Goal: Task Accomplishment & Management: Use online tool/utility

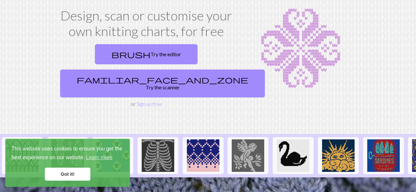
scroll to position [11, 0]
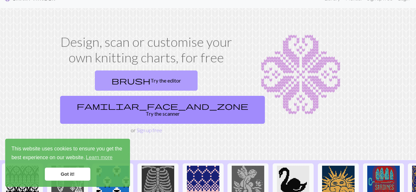
click at [100, 85] on link "brush Try the editor" at bounding box center [146, 81] width 103 height 20
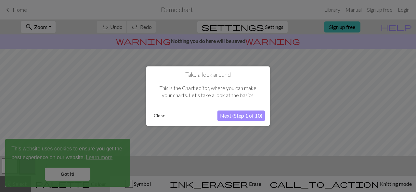
click at [240, 119] on button "Next (Step 1 of 10)" at bounding box center [241, 116] width 47 height 10
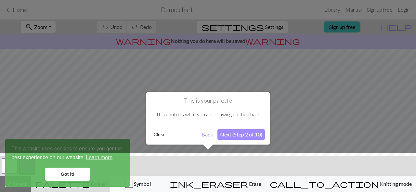
click at [244, 136] on button "Next (Step 2 of 10)" at bounding box center [241, 134] width 47 height 10
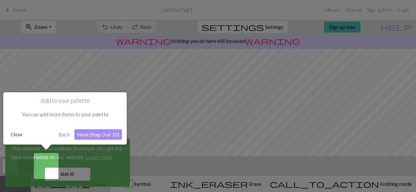
click at [85, 174] on div at bounding box center [208, 96] width 416 height 192
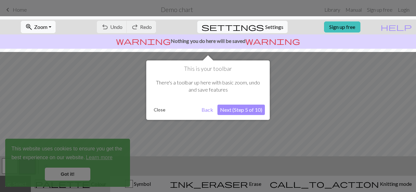
click at [231, 111] on button "Next (Step 5 of 10)" at bounding box center [241, 110] width 47 height 10
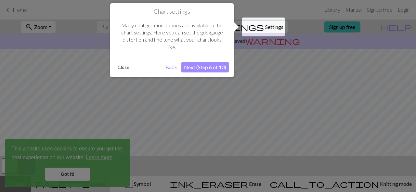
click at [203, 67] on button "Next (Step 6 of 10)" at bounding box center [205, 67] width 47 height 10
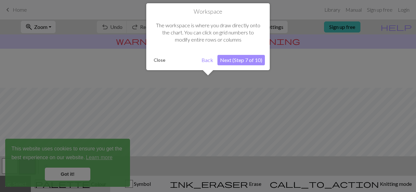
scroll to position [39, 0]
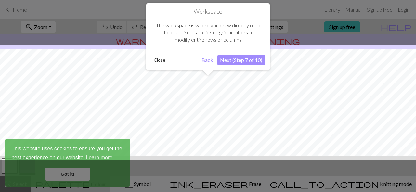
click at [242, 60] on button "Next (Step 7 of 10)" at bounding box center [241, 60] width 47 height 10
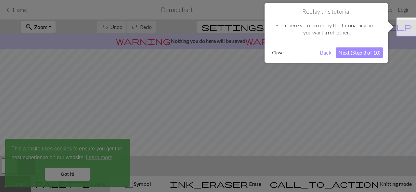
click at [350, 50] on button "Next (Step 8 of 10)" at bounding box center [359, 52] width 47 height 10
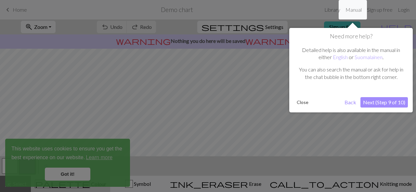
click at [371, 102] on button "Next (Step 9 of 10)" at bounding box center [384, 102] width 47 height 10
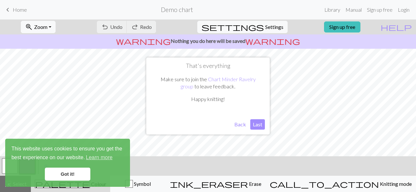
click at [256, 124] on button "Last" at bounding box center [258, 124] width 15 height 10
click at [72, 174] on link "Got it!" at bounding box center [68, 174] width 46 height 13
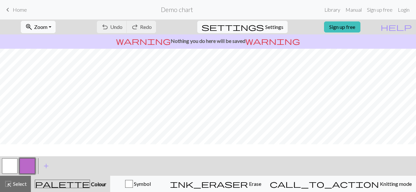
scroll to position [0, 0]
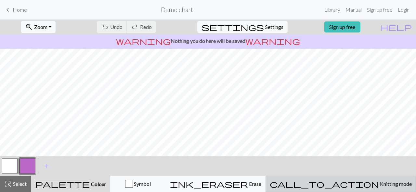
click at [379, 184] on span "Knitting mode" at bounding box center [395, 184] width 33 height 6
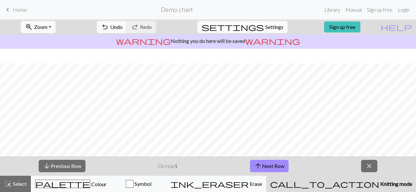
scroll to position [130, 0]
click at [369, 165] on span "close" at bounding box center [370, 166] width 8 height 9
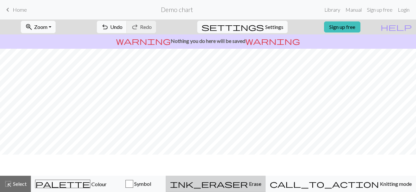
scroll to position [0, 0]
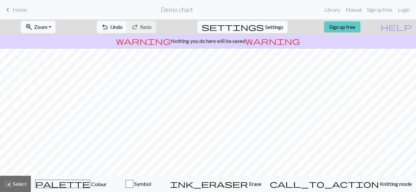
click at [351, 25] on link "Sign up free" at bounding box center [342, 26] width 36 height 11
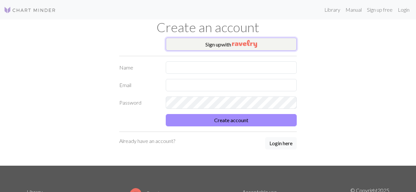
click at [212, 48] on button "Sign up with" at bounding box center [231, 44] width 131 height 13
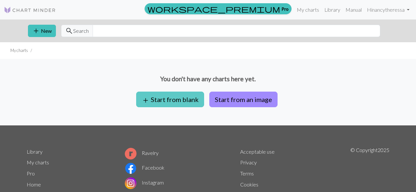
click at [185, 99] on button "add Start from blank" at bounding box center [170, 100] width 68 height 16
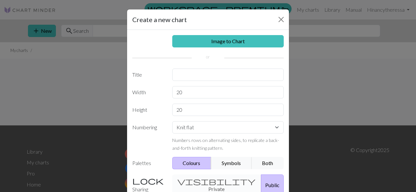
click at [203, 180] on div "visibility Private Public" at bounding box center [229, 185] width 120 height 21
click at [194, 181] on div "visibility Private Public" at bounding box center [229, 185] width 120 height 21
click at [282, 21] on button "Close" at bounding box center [281, 19] width 10 height 10
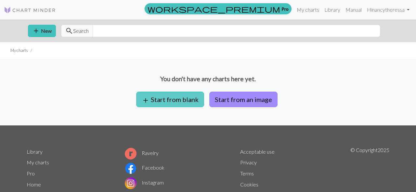
click at [173, 96] on button "add Start from blank" at bounding box center [170, 100] width 68 height 16
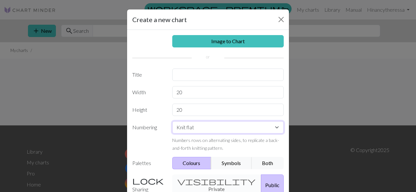
click at [271, 131] on select "Knit flat Knit in the round Lace knitting Cross stitch" at bounding box center [228, 127] width 112 height 12
select select "round"
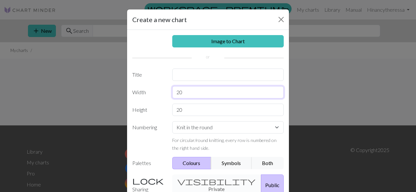
click at [191, 94] on input "20" at bounding box center [228, 92] width 112 height 12
click at [196, 74] on input "text" at bounding box center [228, 75] width 112 height 12
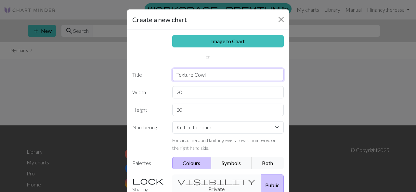
type input "Texture Cowl"
click at [198, 92] on input "20" at bounding box center [228, 92] width 112 height 12
type input "32"
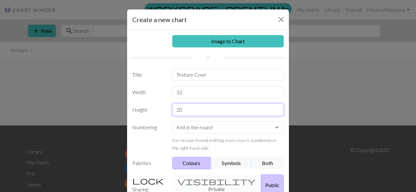
click at [194, 113] on input "20" at bounding box center [228, 110] width 112 height 12
type input "16"
click at [268, 162] on button "Both" at bounding box center [268, 163] width 33 height 12
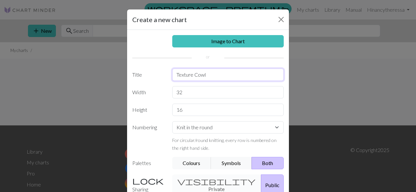
click at [193, 75] on input "Texture Cowl" at bounding box center [228, 75] width 112 height 12
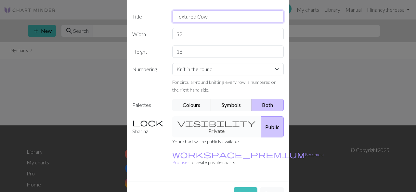
scroll to position [61, 0]
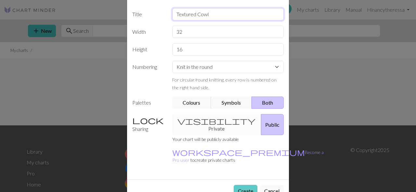
type input "Textured Cowl"
click at [245, 185] on button "Create" at bounding box center [246, 191] width 24 height 12
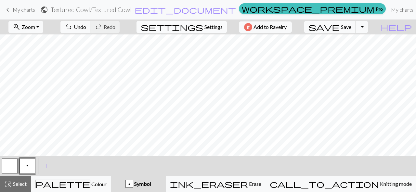
click at [213, 27] on span "Settings" at bounding box center [214, 27] width 18 height 8
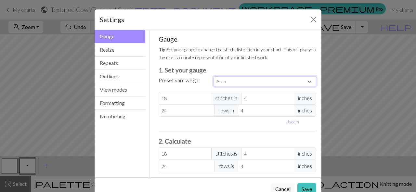
click at [311, 82] on select "Custom Square Lace Light Fingering Fingering Sport Double knit Worsted Aran Bul…" at bounding box center [265, 81] width 103 height 10
select select "bulky"
type input "14"
type input "19"
type input "14"
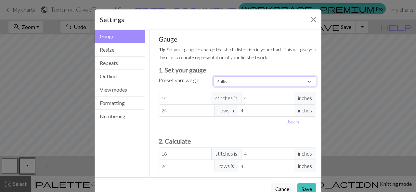
type input "19"
click at [116, 51] on button "Resize" at bounding box center [120, 49] width 51 height 13
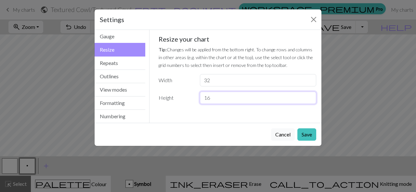
click at [215, 102] on input "16" at bounding box center [258, 98] width 116 height 12
type input "1"
type input "24"
click at [124, 36] on button "Gauge" at bounding box center [120, 36] width 51 height 13
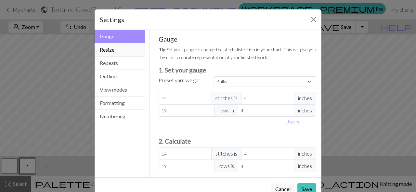
click at [122, 55] on button "Resize" at bounding box center [120, 49] width 51 height 13
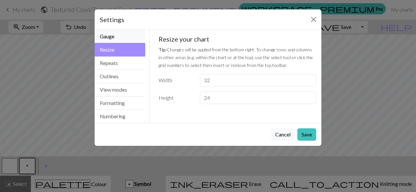
click at [120, 36] on button "Gauge" at bounding box center [120, 36] width 51 height 13
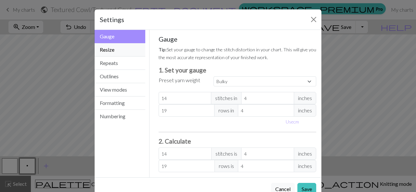
click at [116, 51] on button "Resize" at bounding box center [120, 49] width 51 height 13
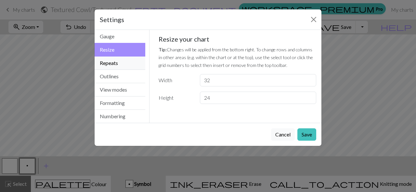
click at [119, 64] on button "Repeats" at bounding box center [120, 63] width 51 height 13
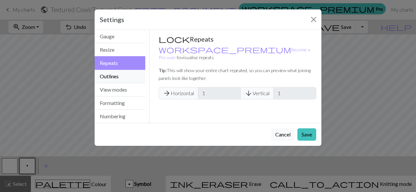
click at [123, 76] on button "Outlines" at bounding box center [120, 76] width 51 height 13
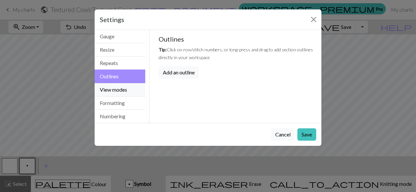
click at [123, 92] on button "View modes" at bounding box center [120, 89] width 51 height 13
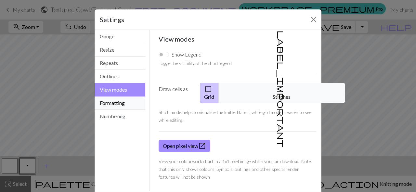
click at [124, 103] on button "Formatting" at bounding box center [120, 103] width 51 height 13
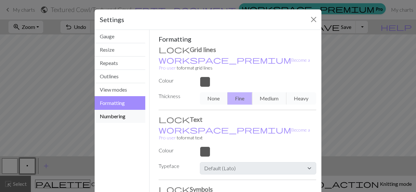
click at [125, 113] on button "Numbering" at bounding box center [120, 116] width 51 height 13
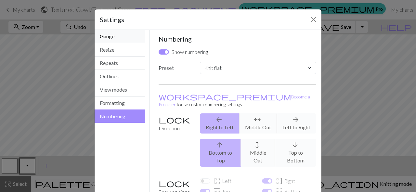
click at [120, 39] on button "Gauge" at bounding box center [120, 36] width 51 height 13
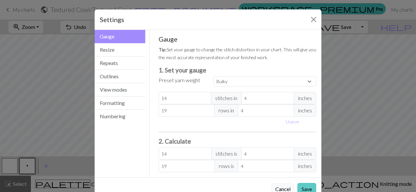
click at [308, 189] on button "Save" at bounding box center [307, 189] width 19 height 12
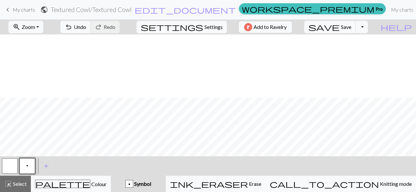
scroll to position [63, 0]
click at [18, 183] on span "Select" at bounding box center [19, 184] width 15 height 6
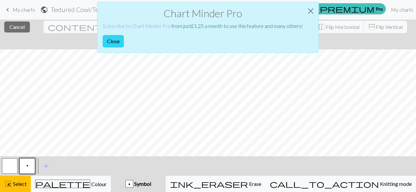
click at [109, 42] on button "Close" at bounding box center [113, 41] width 21 height 12
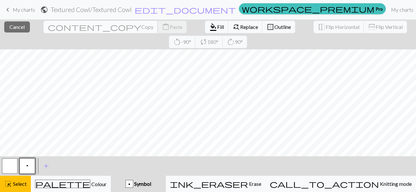
click at [142, 30] on span "Copy" at bounding box center [148, 27] width 12 height 6
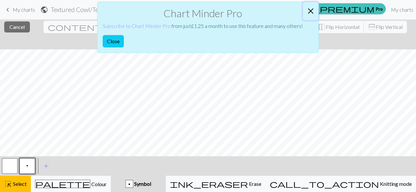
click at [313, 12] on button "Close" at bounding box center [311, 11] width 16 height 18
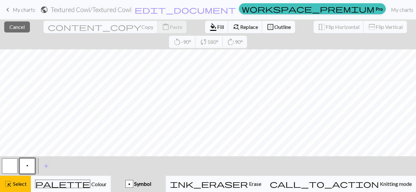
click at [29, 165] on button "p" at bounding box center [28, 166] width 16 height 16
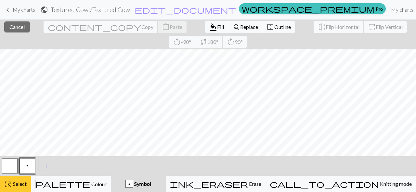
click at [14, 185] on span "Select" at bounding box center [19, 184] width 15 height 6
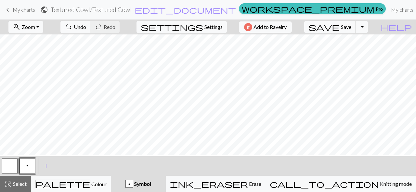
scroll to position [13, 0]
click at [14, 191] on button "highlight_alt Select Select" at bounding box center [15, 184] width 31 height 16
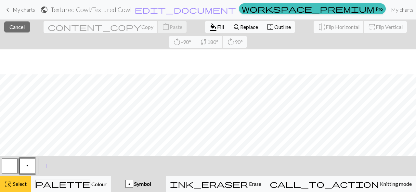
scroll to position [38, 0]
click at [9, 167] on button "button" at bounding box center [10, 166] width 16 height 16
click at [240, 29] on span "Replace" at bounding box center [249, 27] width 18 height 6
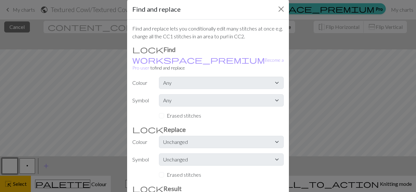
scroll to position [0, 0]
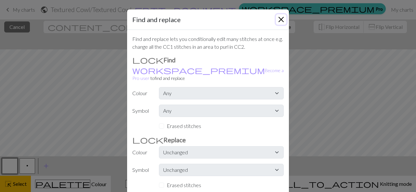
click at [282, 18] on button "Close" at bounding box center [281, 19] width 10 height 10
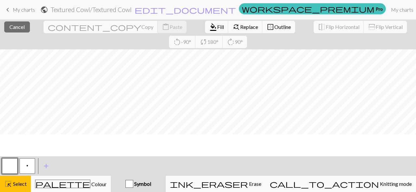
scroll to position [1, 0]
click at [133, 183] on div "button" at bounding box center [130, 184] width 8 height 8
click at [15, 28] on span "Cancel" at bounding box center [16, 27] width 15 height 6
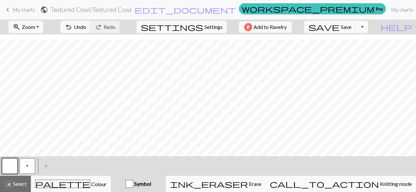
scroll to position [18, 0]
click at [28, 163] on span "p" at bounding box center [27, 165] width 2 height 5
click at [46, 165] on span "add" at bounding box center [46, 166] width 8 height 9
click at [47, 168] on button "button" at bounding box center [45, 166] width 16 height 16
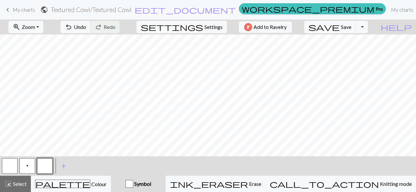
click at [133, 184] on div "button" at bounding box center [130, 184] width 8 height 8
click at [45, 162] on button "button" at bounding box center [45, 166] width 16 height 16
click at [45, 162] on div "Edit symbol Name d f g h j k p s t F H J O P T / | 0 1 2 3 4 5 6 7 8 9 e m n G …" at bounding box center [208, 96] width 416 height 192
click at [133, 186] on div "button" at bounding box center [130, 184] width 8 height 8
click at [27, 164] on span "p" at bounding box center [27, 165] width 2 height 5
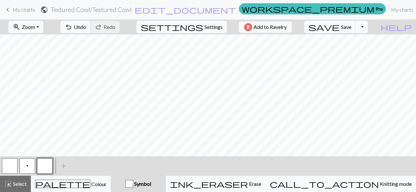
click at [27, 164] on span "p" at bounding box center [27, 165] width 2 height 5
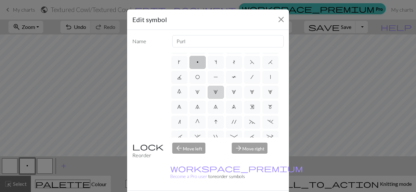
scroll to position [0, 0]
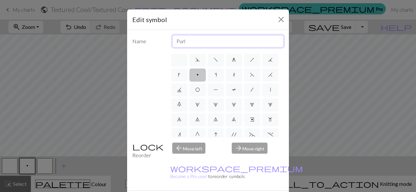
click at [194, 42] on input "Purl" at bounding box center [228, 41] width 112 height 12
type input "right cross"
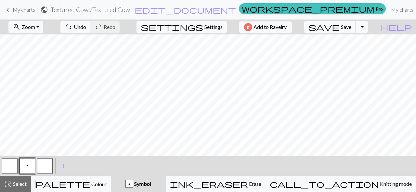
click at [46, 169] on button "button" at bounding box center [45, 166] width 16 height 16
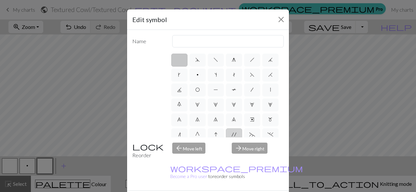
click at [235, 133] on span "'" at bounding box center [234, 134] width 5 height 5
click at [235, 133] on input "'" at bounding box center [234, 133] width 4 height 4
radio input "true"
type input "cable extra"
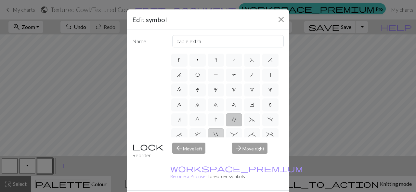
click at [216, 134] on span """ at bounding box center [216, 134] width 5 height 5
click at [216, 146] on input """ at bounding box center [216, 148] width 4 height 4
radio input "true"
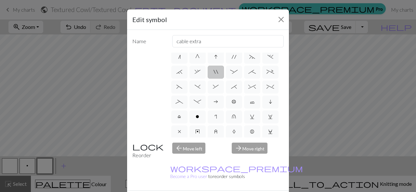
scroll to position [79, 0]
click at [235, 84] on span "*" at bounding box center [234, 85] width 6 height 5
click at [235, 161] on input "*" at bounding box center [233, 163] width 4 height 4
radio input "true"
type input "right part of right 3+ stitch cable, wyib"
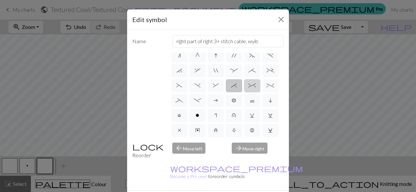
click at [252, 84] on span "^" at bounding box center [252, 85] width 7 height 5
click at [252, 161] on input "^" at bounding box center [251, 163] width 4 height 4
radio input "true"
type input "2 stitch right twist cable"
click at [269, 86] on span "%" at bounding box center [270, 85] width 7 height 5
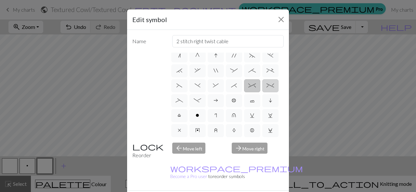
click at [269, 161] on input "%" at bounding box center [269, 163] width 4 height 4
radio input "true"
type input "2 stitch left twist cable"
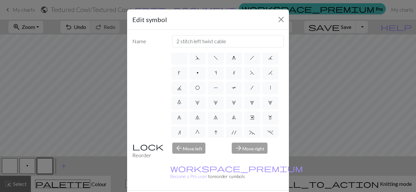
scroll to position [0, 0]
click at [184, 64] on label at bounding box center [179, 60] width 16 height 13
click at [184, 60] on input "radio" at bounding box center [182, 58] width 4 height 4
radio input "true"
type input "Knit"
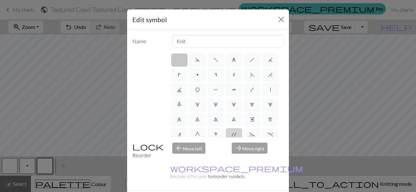
click at [232, 132] on span "'" at bounding box center [234, 134] width 5 height 5
click at [232, 131] on input "'" at bounding box center [234, 133] width 4 height 4
radio input "true"
type input "cable extra"
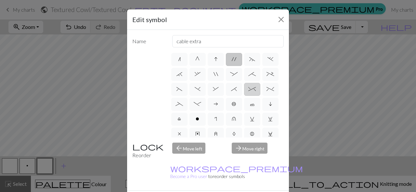
click at [250, 88] on span "^" at bounding box center [252, 89] width 7 height 5
click at [250, 161] on input "^" at bounding box center [251, 163] width 4 height 4
radio input "true"
type input "2 stitch right twist cable"
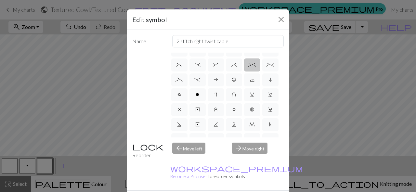
scroll to position [100, 0]
click at [194, 81] on span "-" at bounding box center [197, 79] width 7 height 5
click at [194, 176] on input "-" at bounding box center [196, 178] width 4 height 4
radio input "true"
type input "Right part of left 4+ cable"
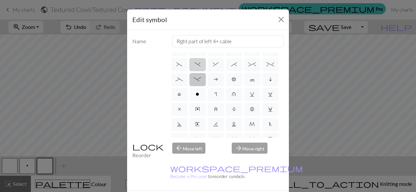
click at [196, 66] on span ")" at bounding box center [198, 64] width 6 height 5
click at [196, 161] on input ")" at bounding box center [197, 163] width 4 height 4
radio input "true"
type input "right part of left 3+ stitch cable, wyif"
click at [214, 69] on label "&" at bounding box center [216, 64] width 16 height 13
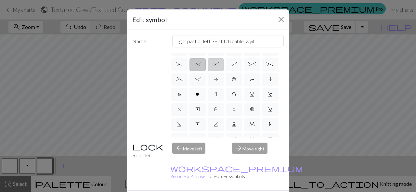
click at [214, 161] on input "&" at bounding box center [215, 163] width 4 height 4
radio input "true"
type input "left part of right 3+ stitch cable, wyib"
click at [236, 66] on span "*" at bounding box center [234, 64] width 6 height 5
click at [236, 161] on input "*" at bounding box center [233, 163] width 4 height 4
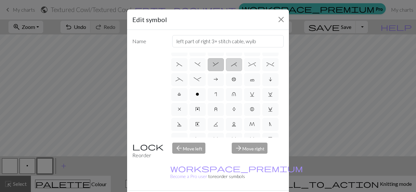
radio input "true"
type input "right part of right 3+ stitch cable, wyib"
click at [217, 64] on span "&" at bounding box center [216, 64] width 6 height 5
click at [217, 161] on input "&" at bounding box center [215, 163] width 4 height 4
radio input "true"
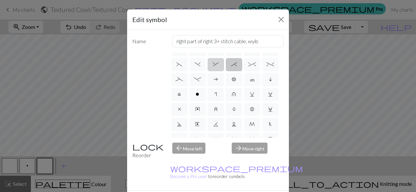
type input "left part of right 3+ stitch cable, wyib"
click at [268, 65] on span "%" at bounding box center [270, 64] width 7 height 5
click at [268, 161] on input "%" at bounding box center [269, 163] width 4 height 4
radio input "true"
type input "2 stitch left twist cable"
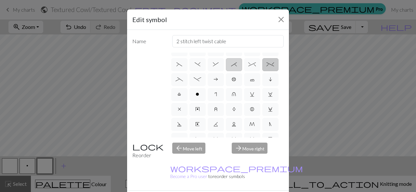
click at [235, 67] on label "*" at bounding box center [234, 64] width 16 height 13
click at [235, 161] on input "*" at bounding box center [233, 163] width 4 height 4
radio input "true"
type input "right part of right 3+ stitch cable, wyib"
click at [199, 64] on span ")" at bounding box center [198, 64] width 6 height 5
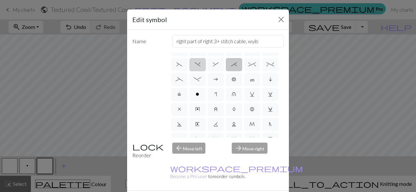
click at [199, 161] on input ")" at bounding box center [197, 163] width 4 height 4
radio input "true"
type input "right part of left 3+ stitch cable, wyif"
click at [176, 64] on label "(" at bounding box center [179, 64] width 16 height 13
click at [177, 161] on input "(" at bounding box center [179, 163] width 4 height 4
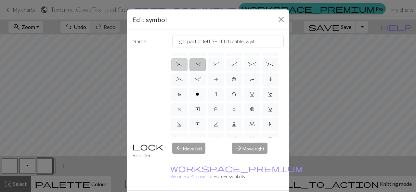
radio input "true"
type input "left part of left 3+ stitch cable, wyif"
click at [200, 65] on span ")" at bounding box center [198, 64] width 6 height 5
click at [199, 161] on input ")" at bounding box center [197, 163] width 4 height 4
radio input "true"
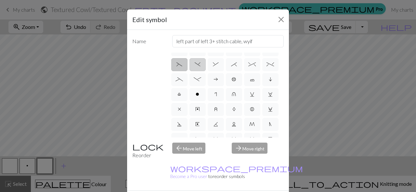
type input "right part of left 3+ stitch cable, wyif"
click at [215, 63] on span "&" at bounding box center [216, 64] width 6 height 5
click at [215, 161] on input "&" at bounding box center [215, 163] width 4 height 4
radio input "true"
type input "left part of right 3+ stitch cable, wyib"
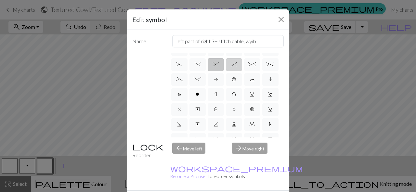
click at [235, 63] on span "*" at bounding box center [234, 64] width 6 height 5
click at [235, 161] on input "*" at bounding box center [233, 163] width 4 height 4
radio input "true"
type input "right part of right 3+ stitch cable, wyib"
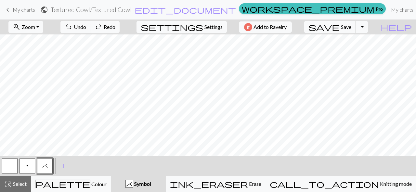
click at [47, 165] on span "*" at bounding box center [45, 165] width 6 height 5
click at [47, 165] on div "Edit symbol Name right part of right 3+ stitch cable, wyib d f g h j k p s t F …" at bounding box center [208, 96] width 416 height 192
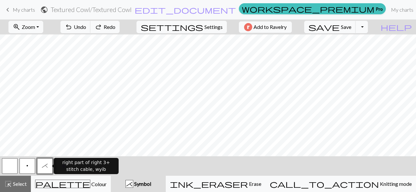
click at [47, 165] on span "*" at bounding box center [45, 165] width 6 height 5
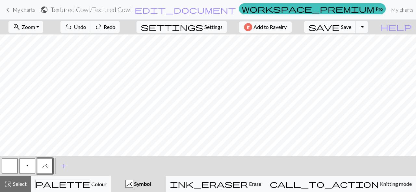
click at [47, 165] on div "Edit symbol Name right part of right 3+ stitch cable, wyib d f g h j k p s t F …" at bounding box center [208, 96] width 416 height 192
click at [46, 170] on button "*" at bounding box center [45, 166] width 16 height 16
click at [46, 170] on div "Edit symbol Name right part of right 3+ stitch cable, wyib d f g h j k p s t F …" at bounding box center [208, 96] width 416 height 192
click at [44, 165] on span "*" at bounding box center [45, 165] width 6 height 5
click at [44, 165] on div "Edit symbol Name right part of right 3+ stitch cable, wyib d f g h j k p s t F …" at bounding box center [208, 96] width 416 height 192
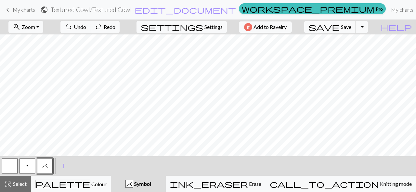
click at [44, 165] on span "*" at bounding box center [45, 165] width 6 height 5
click at [44, 165] on div "Edit symbol Name right part of right 3+ stitch cable, wyib d f g h j k p s t F …" at bounding box center [208, 96] width 416 height 192
click at [31, 165] on button "p" at bounding box center [28, 166] width 16 height 16
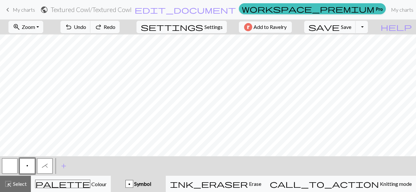
click at [44, 166] on span "*" at bounding box center [45, 165] width 6 height 5
click at [44, 166] on div "Edit symbol Name right part of right 3+ stitch cable, wyib d f g h j k p s t F …" at bounding box center [208, 96] width 416 height 192
click at [44, 166] on span "*" at bounding box center [45, 165] width 6 height 5
click at [44, 166] on div "Edit symbol Name right part of right 3+ stitch cable, wyib d f g h j k p s t F …" at bounding box center [208, 96] width 416 height 192
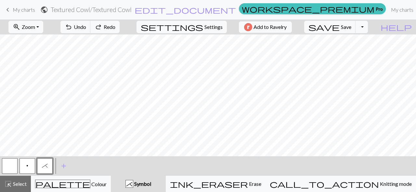
click at [44, 166] on span "*" at bounding box center [45, 165] width 6 height 5
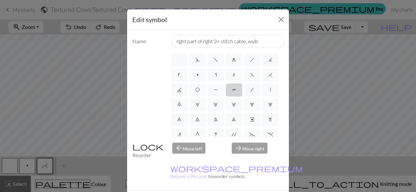
click at [239, 92] on label "T" at bounding box center [234, 90] width 16 height 13
click at [236, 90] on input "T" at bounding box center [234, 88] width 4 height 4
radio input "true"
type input "ptbl"
click at [255, 88] on label "/" at bounding box center [252, 90] width 16 height 13
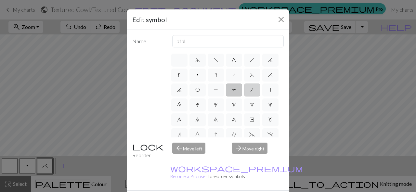
click at [255, 88] on input "/" at bounding box center [253, 88] width 4 height 4
radio input "true"
type input "right leaning decrease"
click at [272, 90] on label "|" at bounding box center [271, 90] width 16 height 13
click at [272, 90] on input "|" at bounding box center [272, 88] width 4 height 4
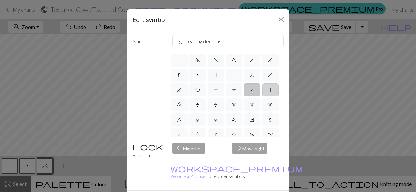
radio input "true"
type input "slip stitch"
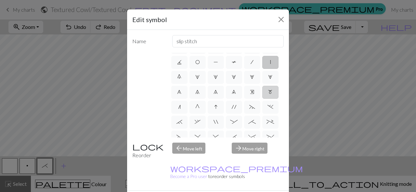
scroll to position [28, 0]
click at [270, 102] on label "." at bounding box center [271, 107] width 16 height 13
click at [270, 131] on input "." at bounding box center [270, 133] width 4 height 4
radio input "true"
type input "3+ stitch left twist"
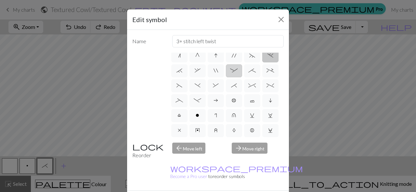
scroll to position [65, 0]
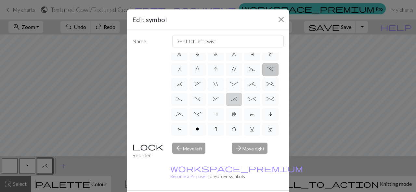
click at [236, 102] on span "*" at bounding box center [234, 99] width 6 height 5
click at [236, 161] on input "*" at bounding box center [233, 163] width 4 height 4
radio input "true"
type input "right part of right 3+ stitch cable, wyib"
click at [217, 98] on span "&" at bounding box center [216, 99] width 6 height 5
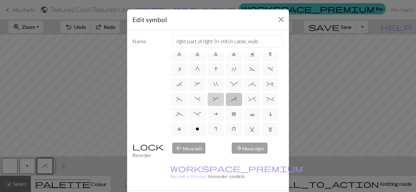
click at [217, 161] on input "&" at bounding box center [215, 163] width 4 height 4
radio input "true"
type input "left part of right 3+ stitch cable, wyib"
click at [197, 112] on span "-" at bounding box center [197, 114] width 7 height 5
click at [197, 176] on input "-" at bounding box center [196, 178] width 4 height 4
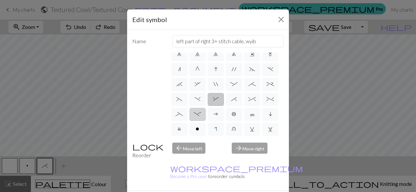
radio input "true"
type input "Right part of left 4+ cable"
click at [237, 66] on label "'" at bounding box center [234, 69] width 16 height 13
click at [236, 131] on input "'" at bounding box center [234, 133] width 4 height 4
radio input "true"
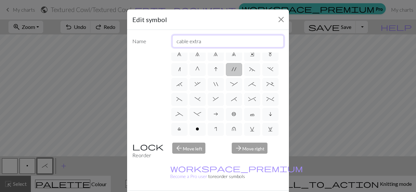
click at [209, 41] on input "cable extra" at bounding box center [228, 41] width 112 height 12
type input "right cross cable"
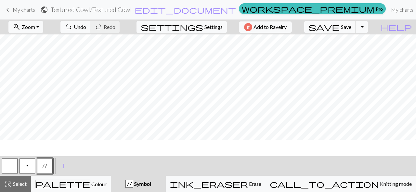
scroll to position [22, 0]
click at [28, 167] on span "p" at bounding box center [27, 165] width 2 height 5
click at [28, 165] on span "p" at bounding box center [27, 165] width 2 height 5
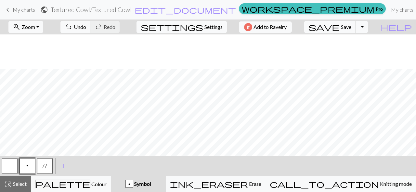
scroll to position [34, 0]
click at [63, 166] on span "add" at bounding box center [64, 166] width 8 height 9
click at [64, 169] on button "button" at bounding box center [63, 166] width 16 height 16
click at [64, 167] on button "button" at bounding box center [63, 166] width 16 height 16
click at [64, 167] on div "Edit symbol Name d f g h j k p s t F H J O P T / | 0 1 2 3 4 5 6 7 8 9 e m n G …" at bounding box center [208, 96] width 416 height 192
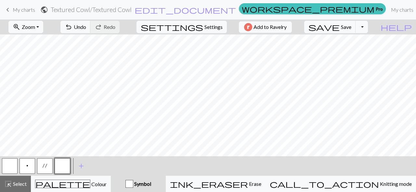
click at [64, 167] on button "button" at bounding box center [63, 166] width 16 height 16
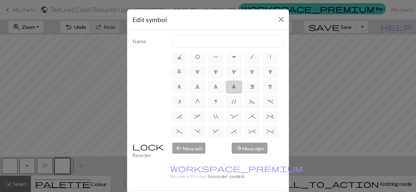
scroll to position [42, 0]
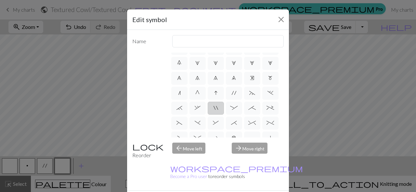
click at [216, 109] on span """ at bounding box center [216, 107] width 5 height 5
click at [216, 146] on input """ at bounding box center [216, 148] width 4 height 4
radio input "true"
click at [205, 41] on input "cable extra" at bounding box center [228, 41] width 112 height 12
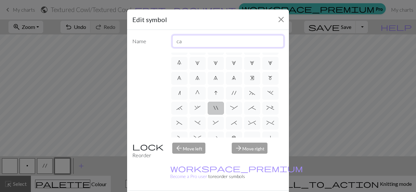
type input "c"
type input "left cross cable"
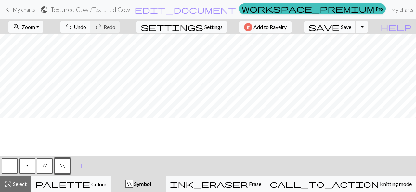
scroll to position [0, 0]
click at [368, 26] on button "Toggle Dropdown" at bounding box center [362, 27] width 12 height 12
click at [358, 54] on button "save_alt Download" at bounding box center [314, 52] width 107 height 10
click at [368, 27] on button "Toggle Dropdown" at bounding box center [362, 27] width 12 height 12
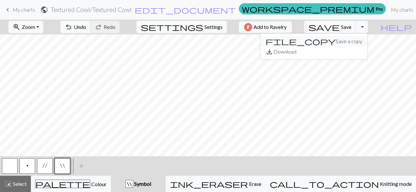
click at [364, 44] on button "file_copy Save a copy" at bounding box center [314, 41] width 107 height 10
click at [352, 28] on span "Save" at bounding box center [346, 27] width 10 height 6
click at [368, 27] on button "Toggle Dropdown" at bounding box center [362, 27] width 12 height 12
click at [367, 52] on button "save_alt Download" at bounding box center [314, 52] width 107 height 10
click at [212, 29] on span "Settings" at bounding box center [214, 27] width 18 height 8
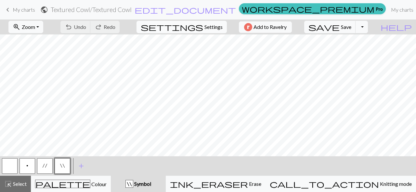
select select "bulky"
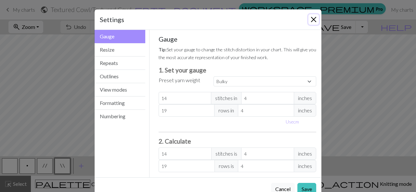
click at [315, 22] on button "Close" at bounding box center [314, 19] width 10 height 10
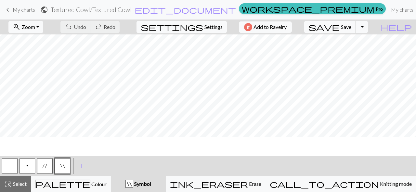
scroll to position [0, 0]
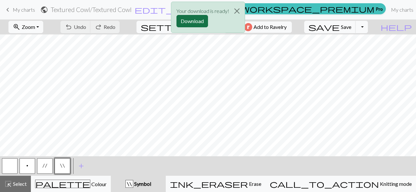
click at [195, 19] on button "Download" at bounding box center [193, 21] width 32 height 12
click at [240, 11] on button "Close" at bounding box center [237, 11] width 16 height 18
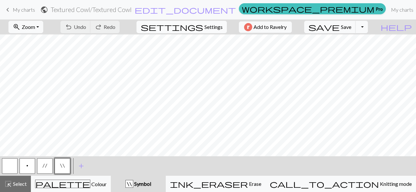
click at [209, 26] on span "Settings" at bounding box center [214, 27] width 18 height 8
select select "bulky"
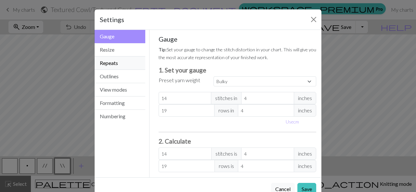
click at [122, 66] on button "Repeats" at bounding box center [120, 63] width 51 height 13
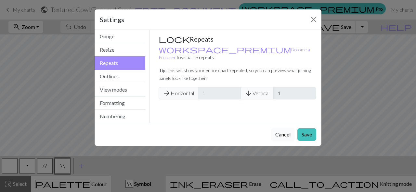
click at [282, 135] on button "Cancel" at bounding box center [283, 135] width 24 height 12
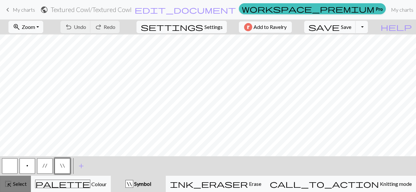
click at [19, 189] on button "highlight_alt Select Select" at bounding box center [15, 184] width 31 height 16
click at [21, 183] on span "Select" at bounding box center [19, 184] width 15 height 6
click at [199, 28] on button "settings Settings" at bounding box center [182, 27] width 90 height 12
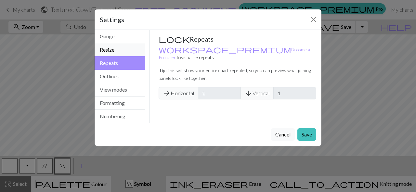
click at [122, 56] on button "Resize" at bounding box center [120, 49] width 51 height 13
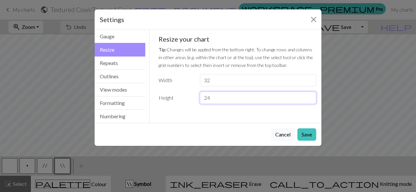
click at [221, 97] on input "24" at bounding box center [258, 98] width 116 height 12
type input "20"
click at [305, 134] on button "Save" at bounding box center [307, 135] width 19 height 12
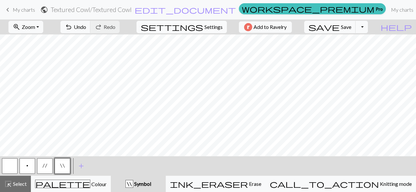
click at [206, 23] on span "Settings" at bounding box center [214, 27] width 18 height 8
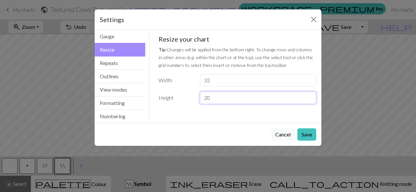
click at [222, 99] on input "20" at bounding box center [258, 98] width 116 height 12
type input "2"
type input "16"
click at [307, 134] on button "Save" at bounding box center [307, 135] width 19 height 12
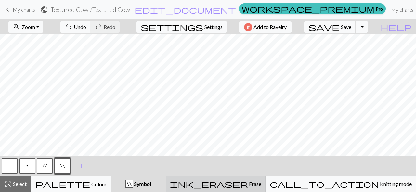
click at [262, 184] on span "Erase" at bounding box center [254, 184] width 13 height 6
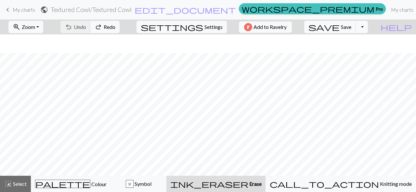
scroll to position [19, 0]
click at [15, 181] on span "Select" at bounding box center [19, 184] width 15 height 6
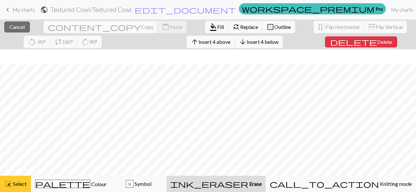
scroll to position [34, 0]
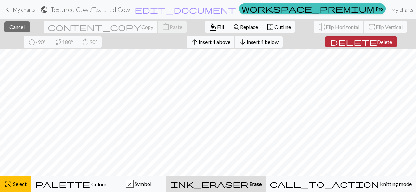
click at [377, 41] on span "Delete" at bounding box center [384, 42] width 15 height 6
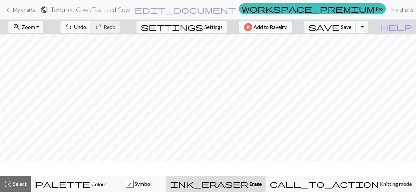
scroll to position [0, 0]
click at [17, 184] on span "Select" at bounding box center [19, 184] width 15 height 6
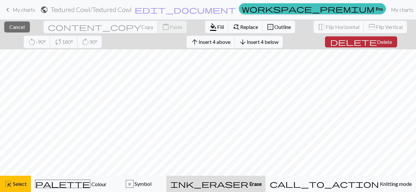
click at [332, 45] on button "delete Delete" at bounding box center [361, 41] width 72 height 11
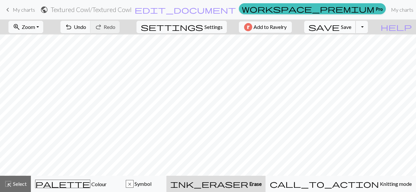
click at [352, 29] on span "Save" at bounding box center [346, 27] width 10 height 6
click at [152, 184] on span "Symbol" at bounding box center [143, 184] width 18 height 6
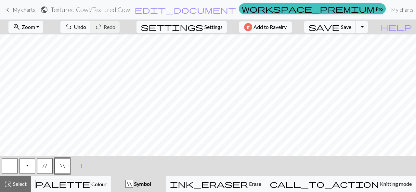
click at [80, 168] on span "add" at bounding box center [81, 166] width 8 height 9
click at [80, 167] on button "button" at bounding box center [80, 166] width 16 height 16
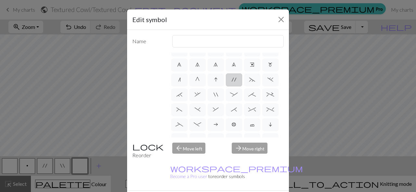
scroll to position [56, 0]
click at [237, 108] on label "*" at bounding box center [234, 108] width 16 height 13
click at [236, 161] on input "*" at bounding box center [233, 163] width 4 height 4
radio input "true"
type input "right part of right 3+ stitch cable, wyib"
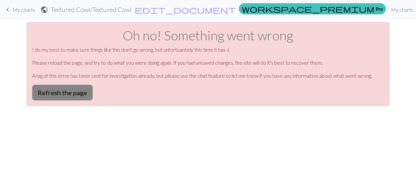
click at [84, 94] on button "Refresh the page" at bounding box center [62, 93] width 61 height 16
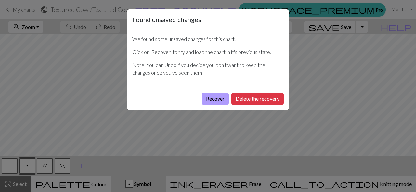
click at [207, 98] on button "Recover" at bounding box center [215, 99] width 27 height 12
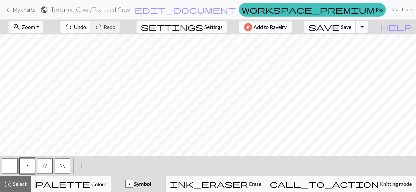
click at [352, 28] on span "Save" at bounding box center [346, 27] width 10 height 6
click at [368, 28] on button "Toggle Dropdown" at bounding box center [362, 27] width 12 height 12
click at [360, 52] on button "save_alt Download" at bounding box center [314, 52] width 107 height 10
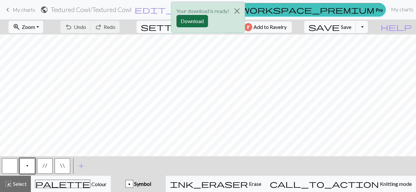
click at [190, 23] on button "Download" at bounding box center [193, 21] width 32 height 12
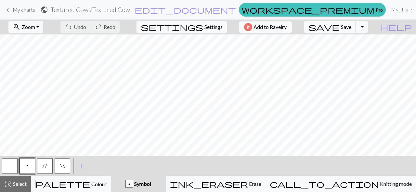
scroll to position [0, 0]
click at [352, 27] on span "Save" at bounding box center [346, 27] width 10 height 6
click at [8, 9] on span "keyboard_arrow_left" at bounding box center [8, 9] width 8 height 9
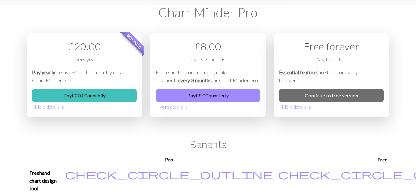
scroll to position [14, 0]
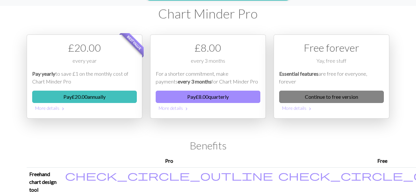
click at [320, 99] on link "Continue to free version" at bounding box center [331, 97] width 105 height 12
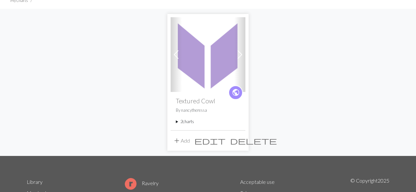
scroll to position [50, 0]
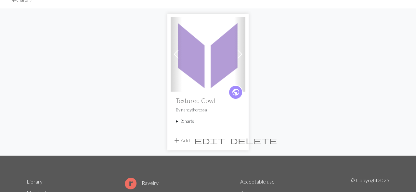
click at [177, 122] on summary "2 charts" at bounding box center [208, 121] width 64 height 6
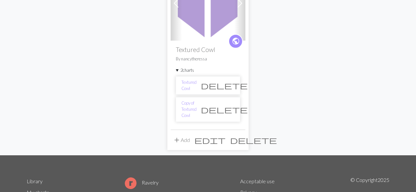
scroll to position [102, 0]
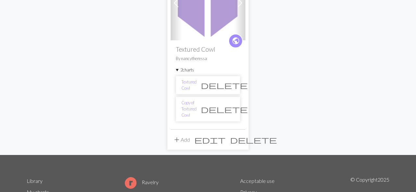
click at [203, 24] on img at bounding box center [208, 3] width 75 height 75
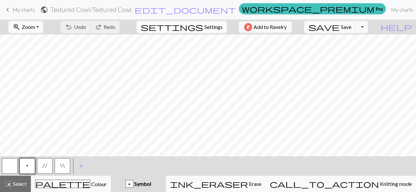
click at [205, 30] on span "Settings" at bounding box center [214, 27] width 18 height 8
select select "bulky"
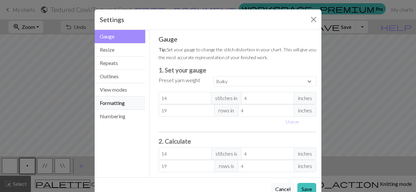
click at [120, 102] on button "Formatting" at bounding box center [120, 103] width 51 height 13
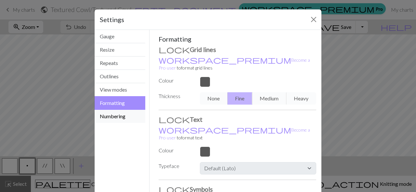
click at [120, 116] on button "Numbering" at bounding box center [120, 116] width 51 height 13
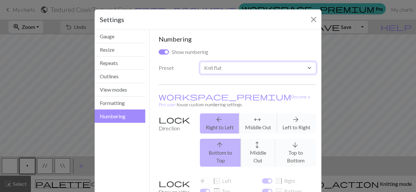
click at [309, 69] on select "Custom Knit flat Knit in the round Lace knitting Cross stitch" at bounding box center [258, 68] width 116 height 12
select select "round"
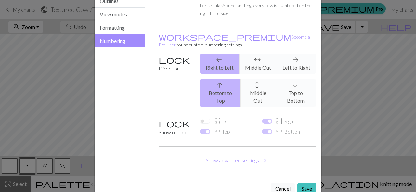
scroll to position [77, 0]
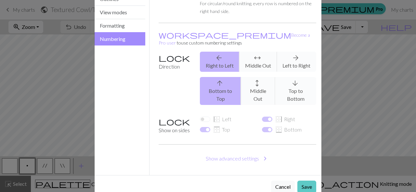
click at [307, 181] on button "Save" at bounding box center [307, 187] width 19 height 12
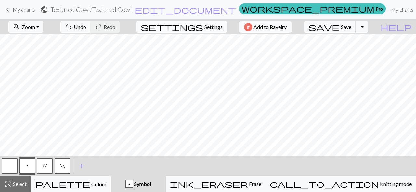
click at [199, 24] on button "settings Settings" at bounding box center [182, 27] width 90 height 12
select select "round"
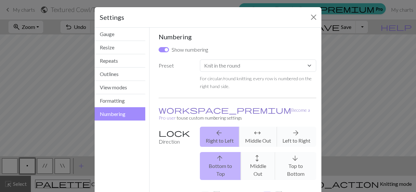
scroll to position [0, 0]
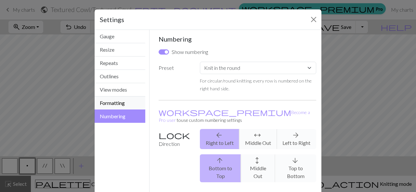
click at [128, 103] on button "Formatting" at bounding box center [120, 103] width 51 height 13
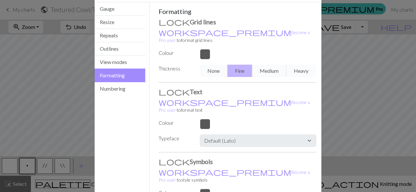
scroll to position [21, 0]
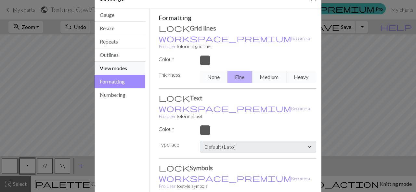
click at [131, 66] on button "View modes" at bounding box center [120, 68] width 51 height 13
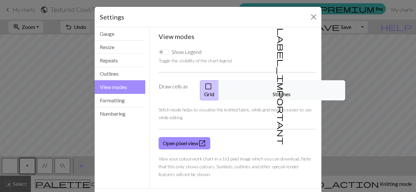
scroll to position [0, 0]
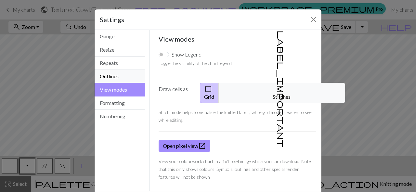
click at [133, 80] on button "Outlines" at bounding box center [120, 76] width 51 height 13
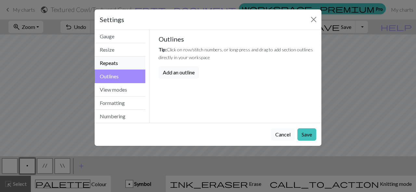
click at [127, 66] on button "Repeats" at bounding box center [120, 63] width 51 height 13
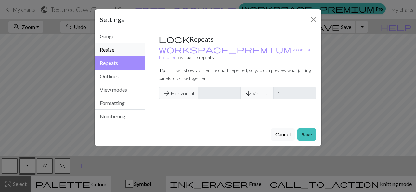
click at [124, 51] on button "Resize" at bounding box center [120, 49] width 51 height 13
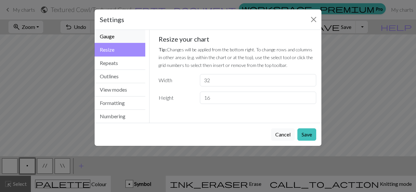
click at [122, 37] on button "Gauge" at bounding box center [120, 36] width 51 height 13
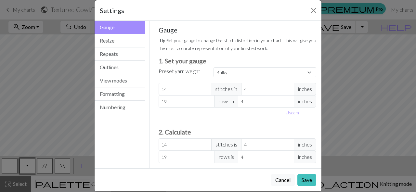
scroll to position [18, 0]
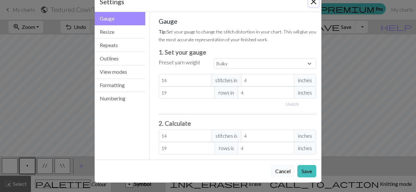
click at [314, 3] on button "Close" at bounding box center [314, 1] width 10 height 10
